Goal: Information Seeking & Learning: Understand process/instructions

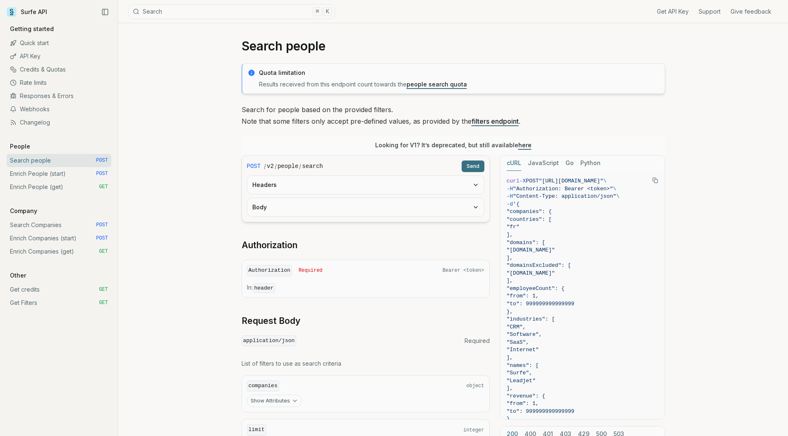
scroll to position [12, 0]
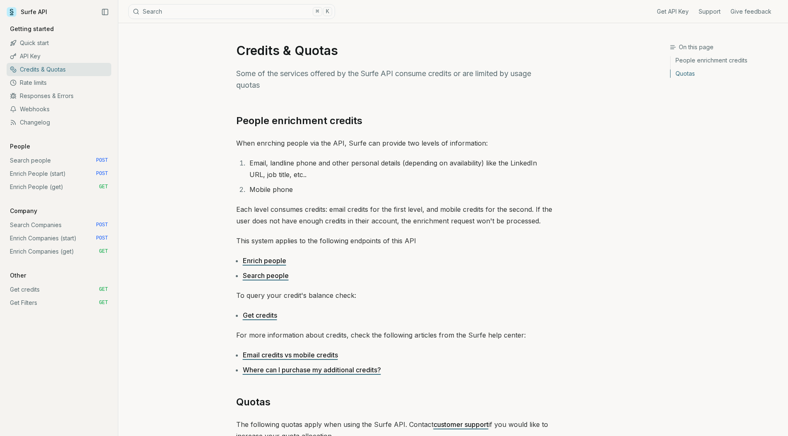
scroll to position [284, 0]
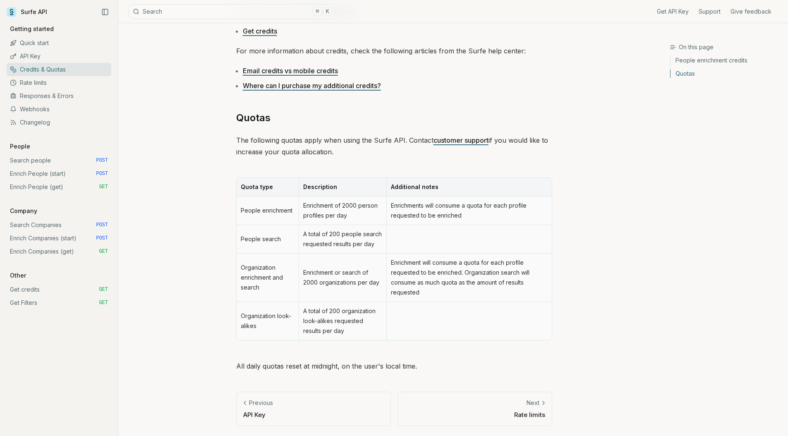
click at [514, 408] on link "Next Rate limits" at bounding box center [475, 409] width 155 height 34
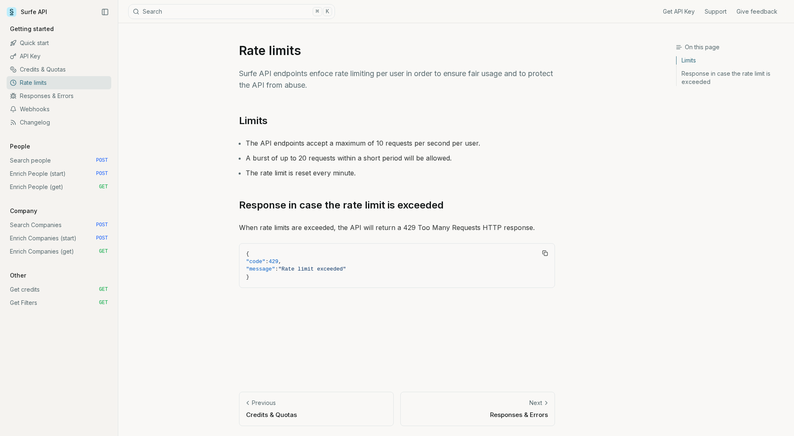
click at [330, 416] on p "Credits & Quotas" at bounding box center [316, 414] width 141 height 9
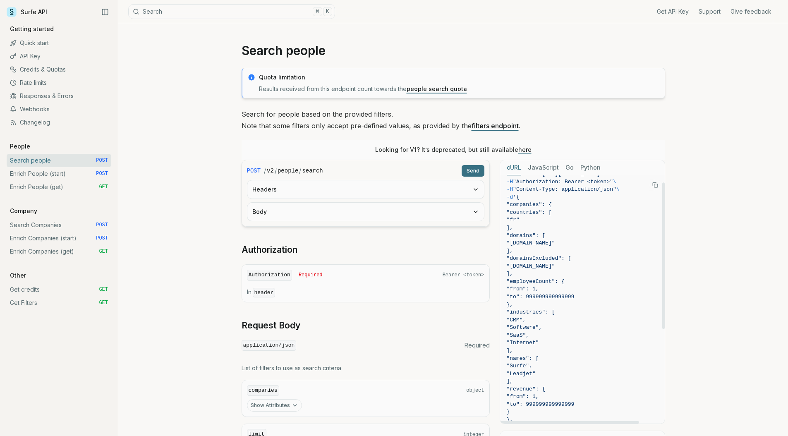
scroll to position [12, 0]
click at [652, 184] on icon "Copy Text" at bounding box center [655, 185] width 6 height 6
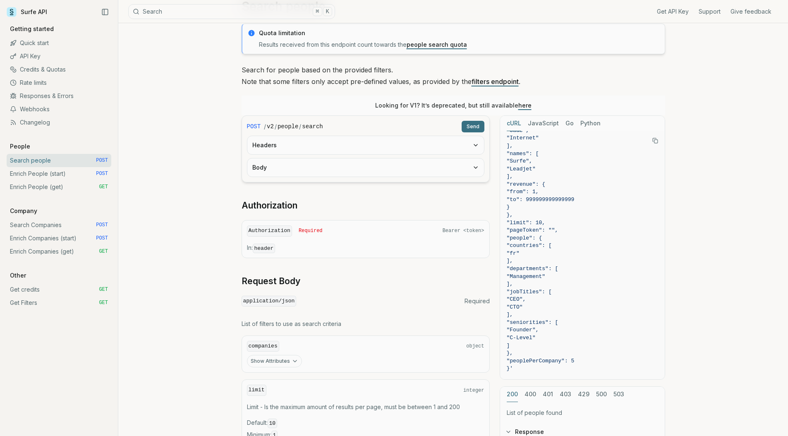
scroll to position [0, 0]
